Goal: Information Seeking & Learning: Check status

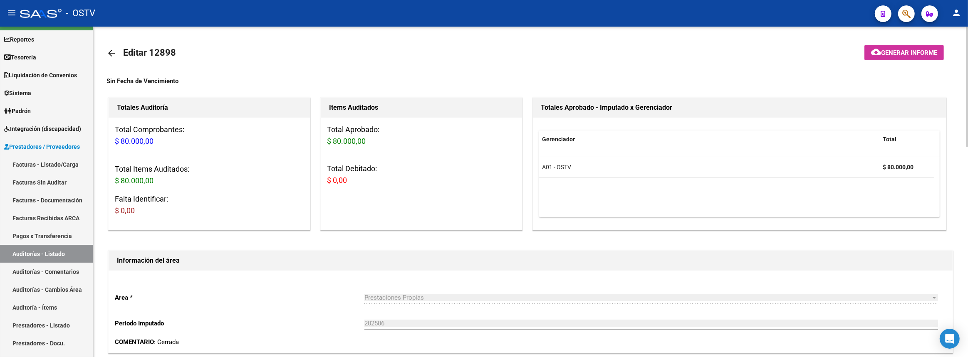
click at [107, 51] on mat-icon "arrow_back" at bounding box center [111, 53] width 10 height 10
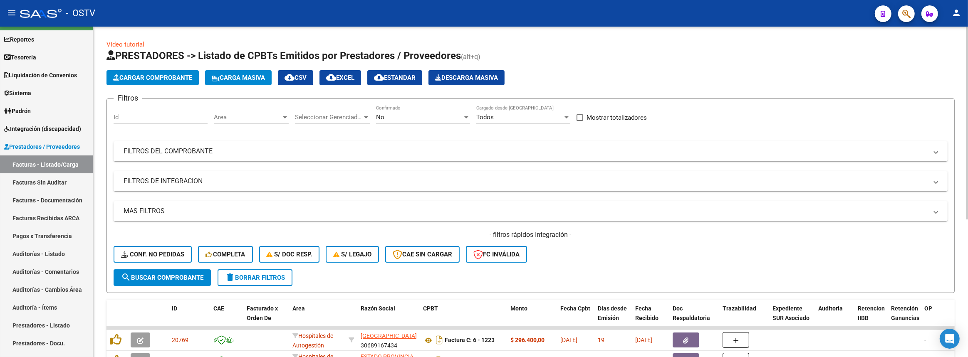
scroll to position [151, 0]
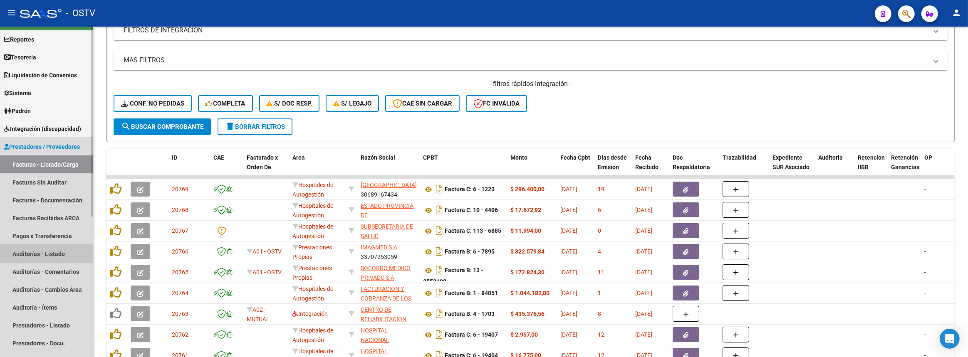
click at [47, 250] on link "Auditorías - Listado" at bounding box center [46, 254] width 93 height 18
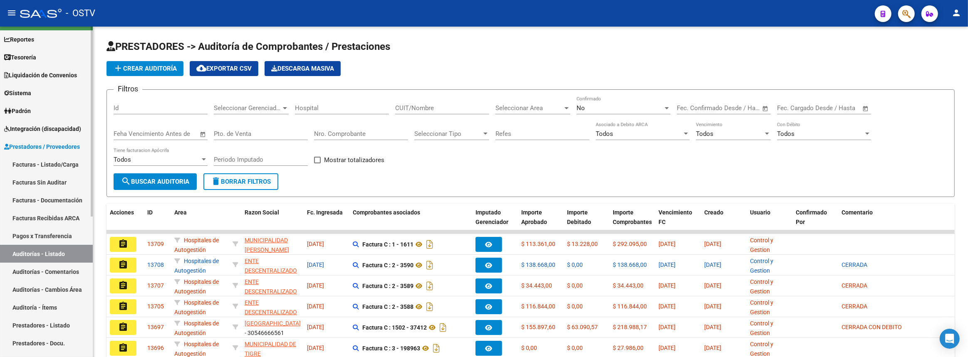
click at [67, 163] on link "Facturas - Listado/Carga" at bounding box center [46, 165] width 93 height 18
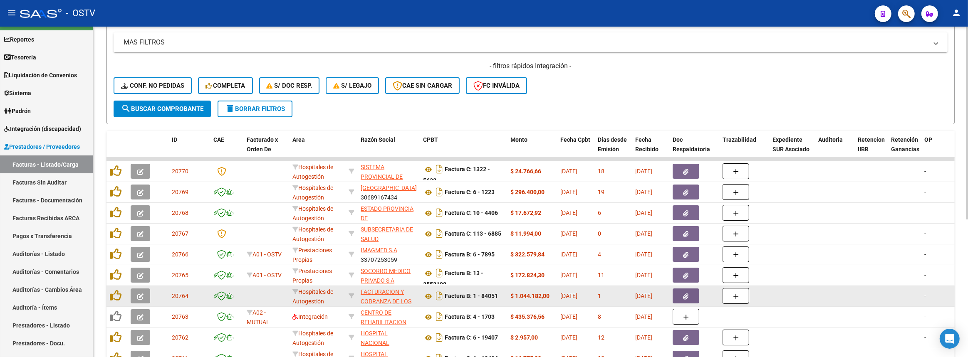
scroll to position [235, 0]
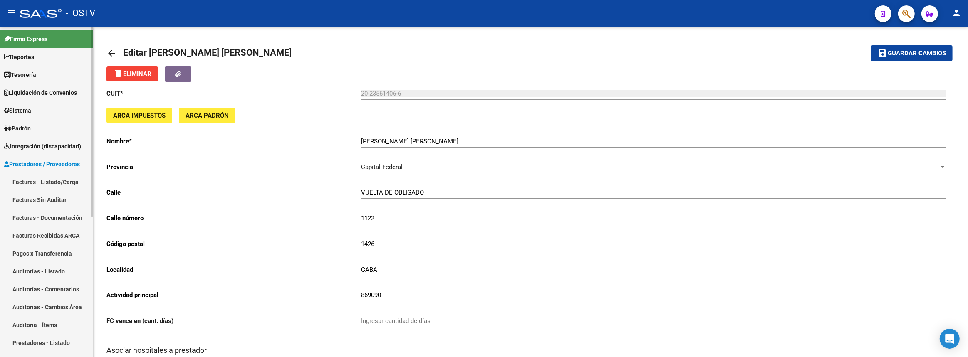
scroll to position [453, 0]
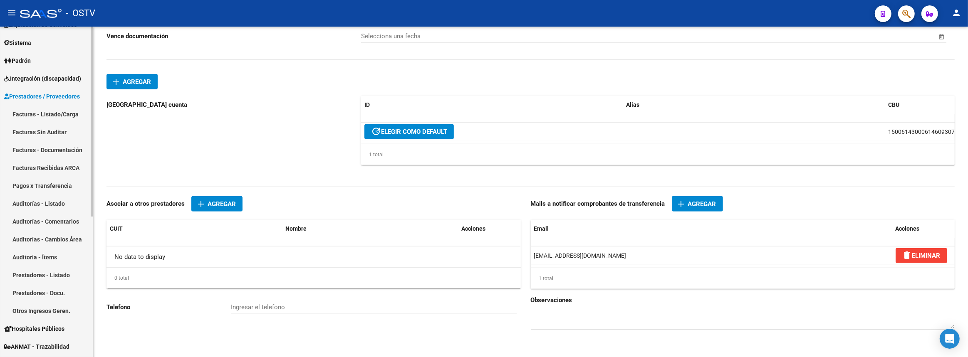
click at [25, 56] on span "Padrón" at bounding box center [17, 60] width 27 height 9
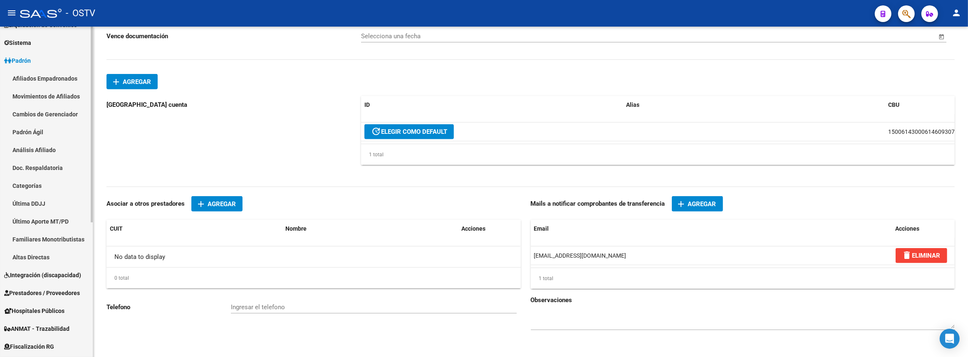
click at [31, 133] on link "Padrón Ágil" at bounding box center [46, 132] width 93 height 18
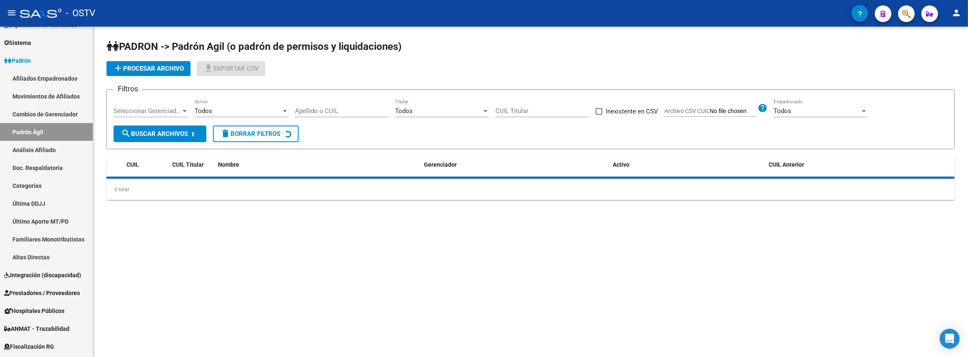
click at [344, 110] on input "Apellido o CUIL" at bounding box center [342, 110] width 94 height 7
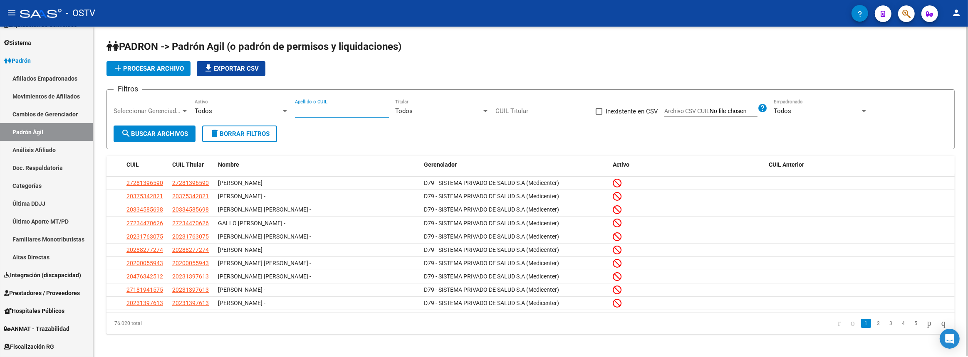
paste input "22416772"
type input "22416772"
click at [169, 144] on form "Filtros Seleccionar Gerenciador Seleccionar Gerenciador Todos Activo 22416772 A…" at bounding box center [530, 119] width 848 height 60
click at [168, 138] on button "search Buscar Archivos" at bounding box center [155, 134] width 82 height 17
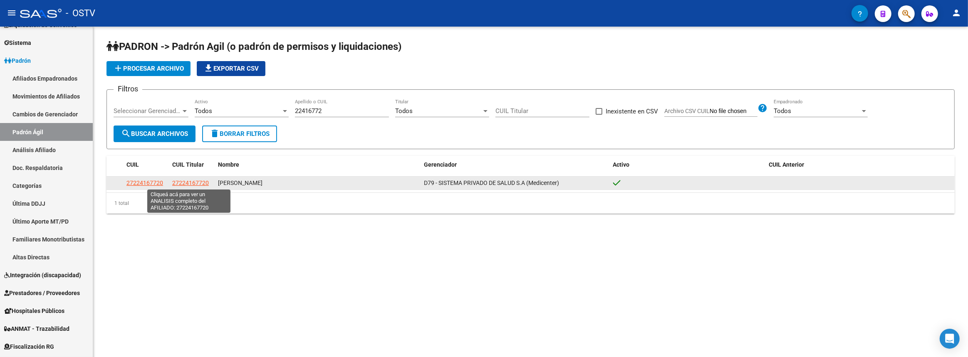
click at [191, 183] on span "27224167720" at bounding box center [190, 183] width 37 height 7
type textarea "27224167720"
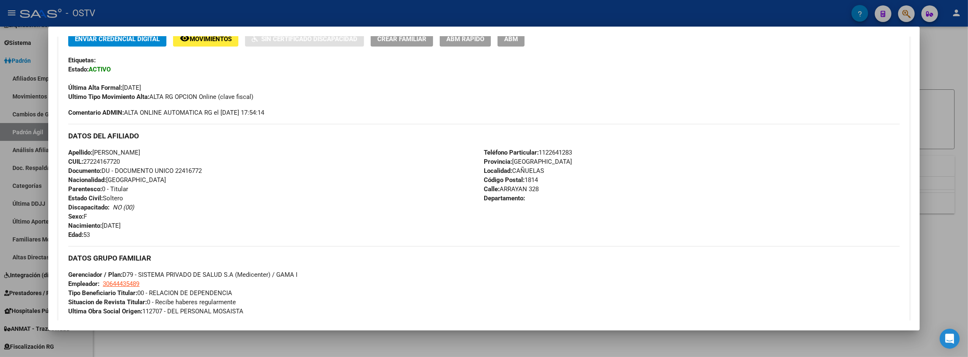
scroll to position [424, 0]
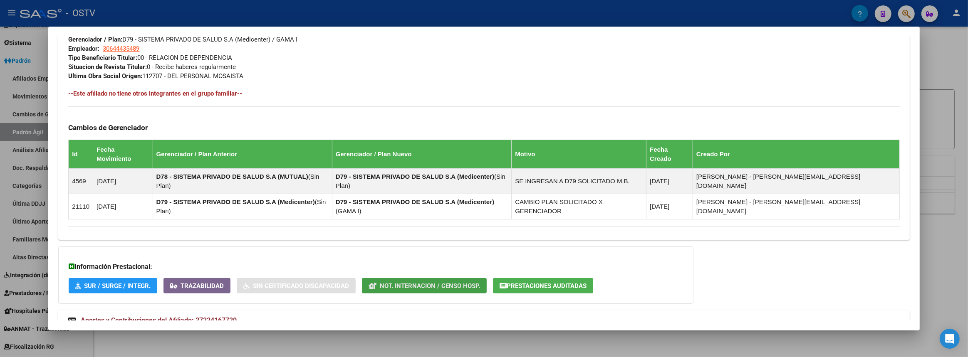
click at [442, 282] on span "Not. Internacion / Censo Hosp." at bounding box center [430, 285] width 100 height 7
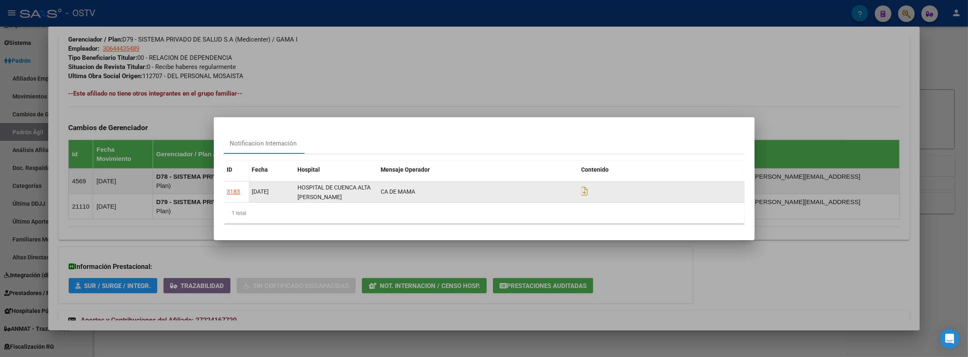
click at [233, 190] on div "3185" at bounding box center [233, 192] width 13 height 10
click at [584, 191] on icon at bounding box center [585, 191] width 7 height 9
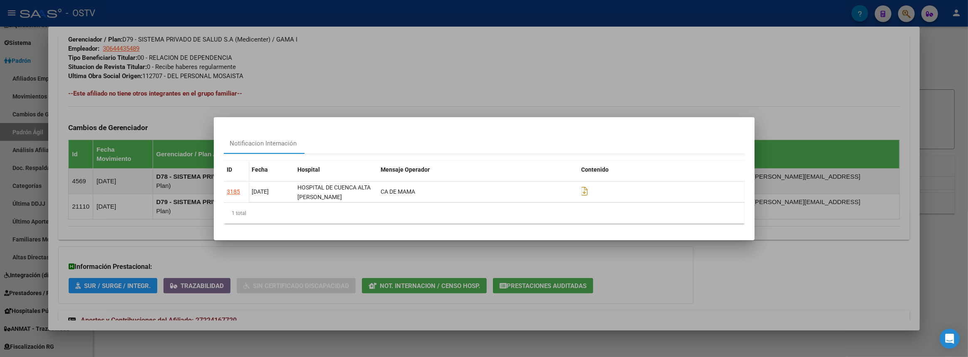
click at [499, 292] on div at bounding box center [484, 178] width 968 height 357
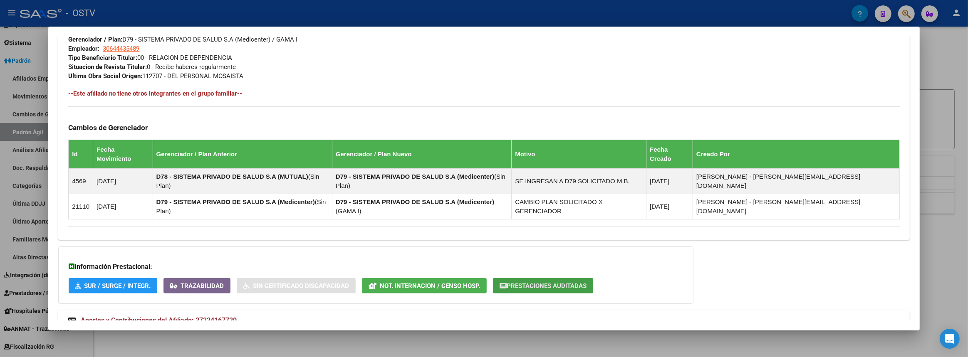
click at [549, 282] on span "Prestaciones Auditadas" at bounding box center [547, 285] width 80 height 7
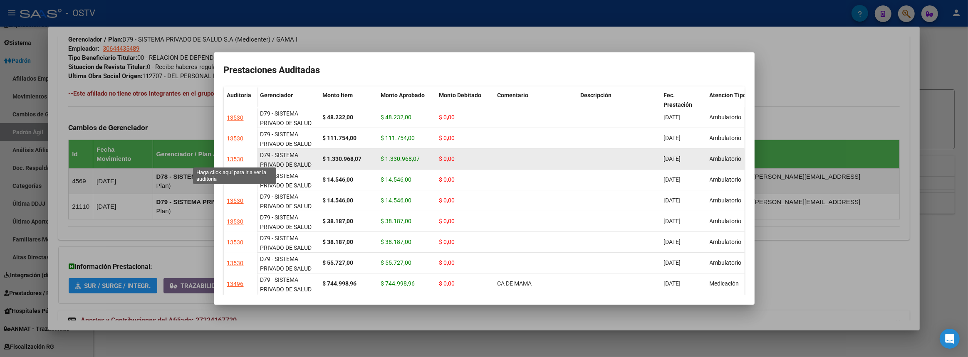
click at [238, 159] on div "13530" at bounding box center [235, 160] width 17 height 10
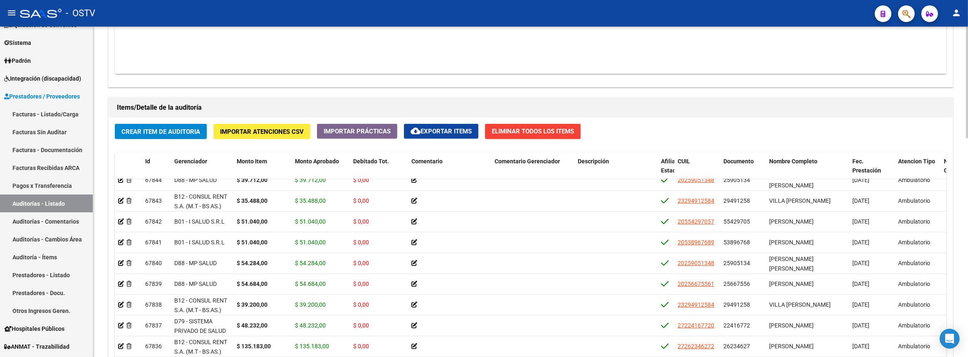
scroll to position [491, 0]
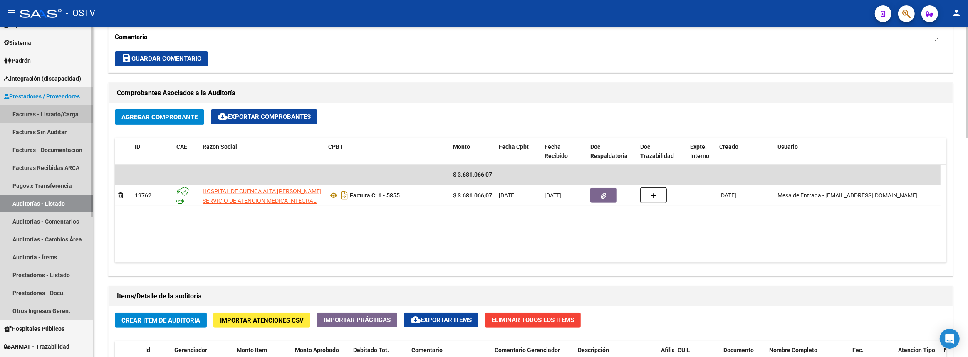
click at [59, 120] on link "Facturas - Listado/Carga" at bounding box center [46, 114] width 93 height 18
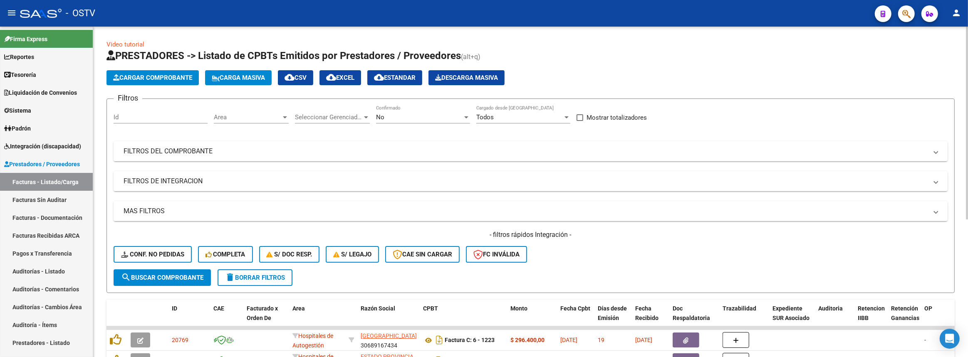
click at [397, 118] on div "No" at bounding box center [419, 117] width 87 height 7
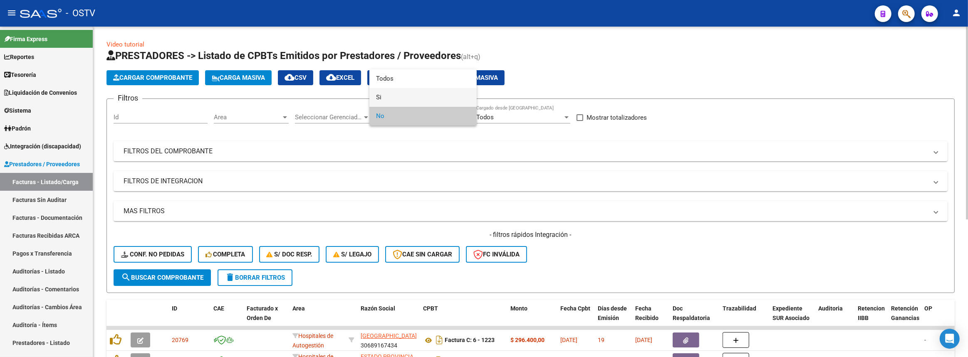
click at [390, 101] on span "Si" at bounding box center [423, 97] width 94 height 19
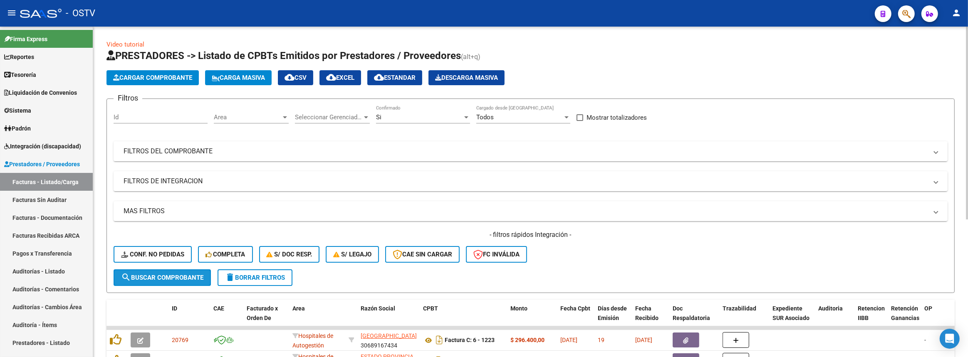
drag, startPoint x: 173, startPoint y: 271, endPoint x: 196, endPoint y: 238, distance: 39.8
click at [174, 271] on button "search Buscar Comprobante" at bounding box center [162, 278] width 97 height 17
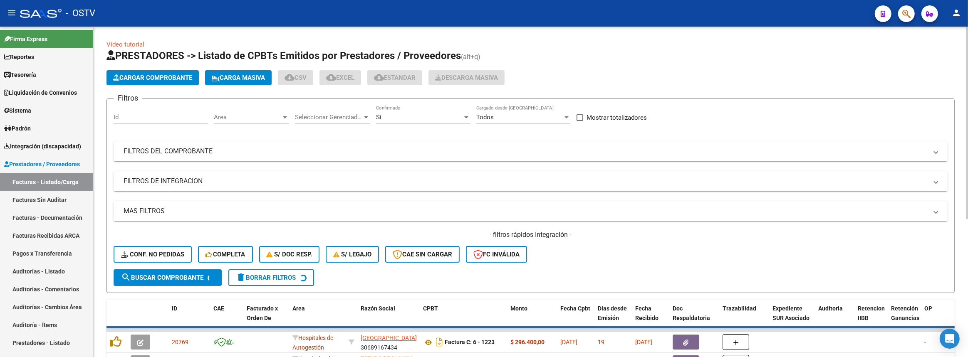
scroll to position [189, 0]
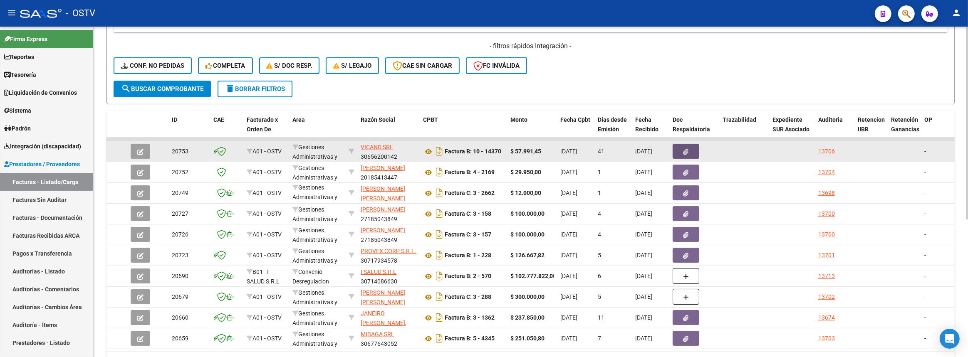
click at [692, 154] on button "button" at bounding box center [686, 151] width 27 height 15
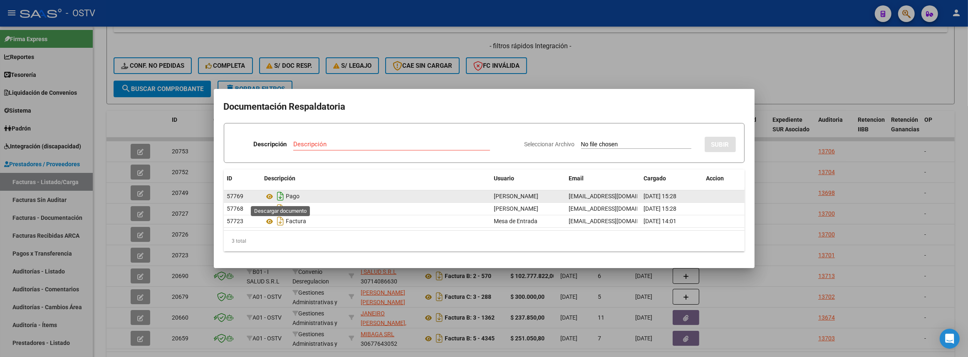
click at [277, 196] on icon "Descargar documento" at bounding box center [280, 196] width 11 height 13
click at [795, 203] on div at bounding box center [484, 178] width 968 height 357
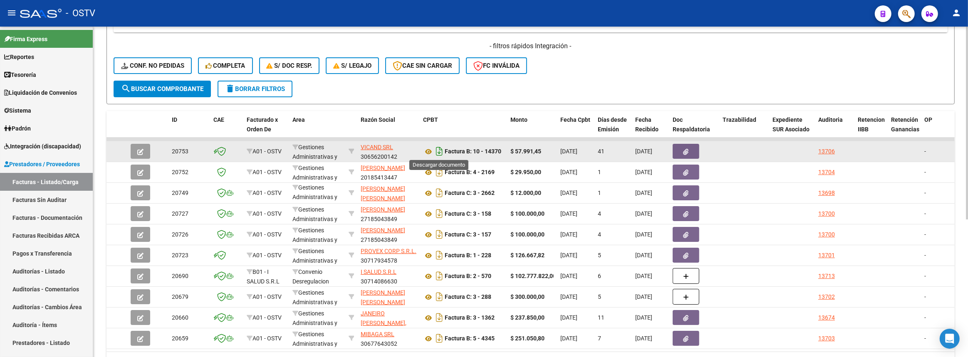
click at [439, 151] on icon "Descargar documento" at bounding box center [439, 151] width 11 height 13
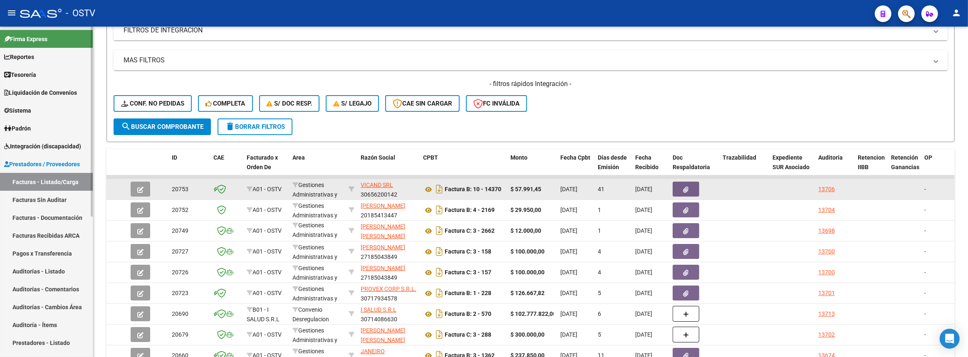
click at [20, 58] on span "Reportes" at bounding box center [19, 56] width 30 height 9
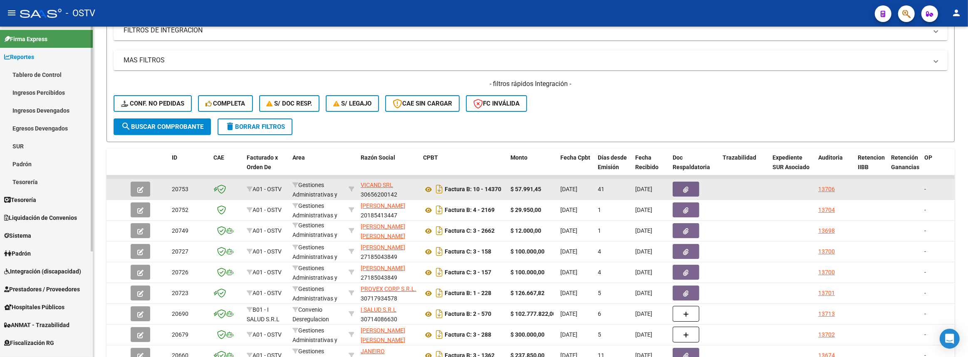
click at [15, 92] on link "Ingresos Percibidos" at bounding box center [46, 93] width 93 height 18
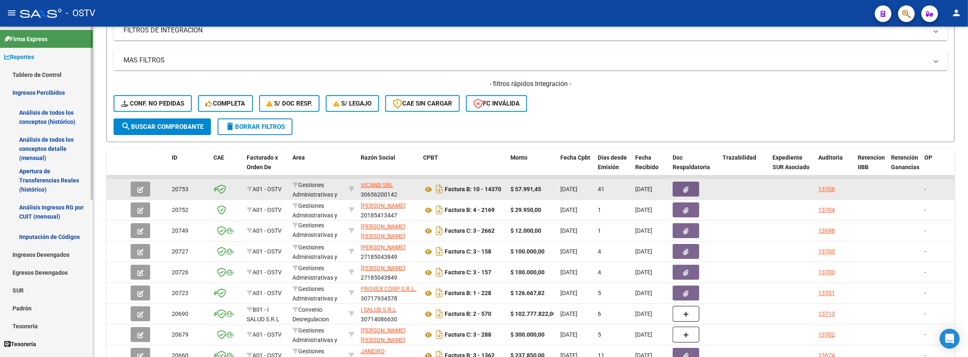
click at [35, 142] on link "Análisis de todos los conceptos detalle (mensual)" at bounding box center [46, 149] width 93 height 32
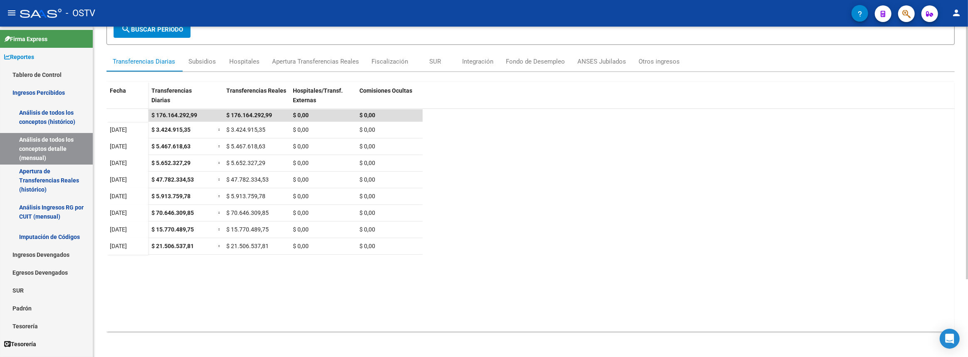
scroll to position [25, 0]
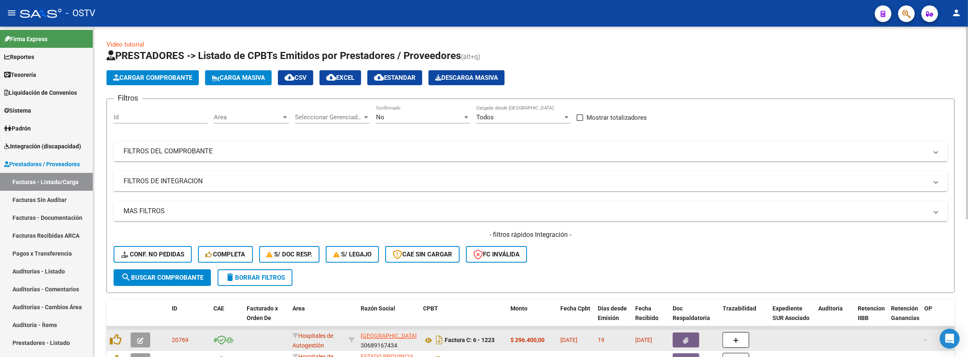
scroll to position [235, 0]
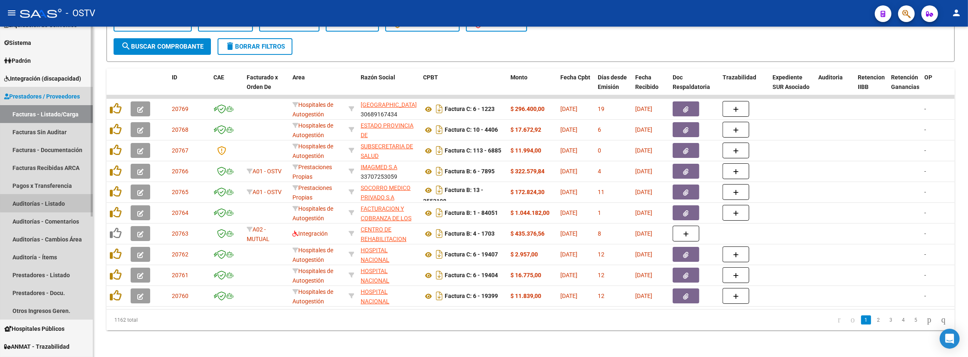
click at [50, 202] on link "Auditorías - Listado" at bounding box center [46, 204] width 93 height 18
